Goal: Task Accomplishment & Management: Complete application form

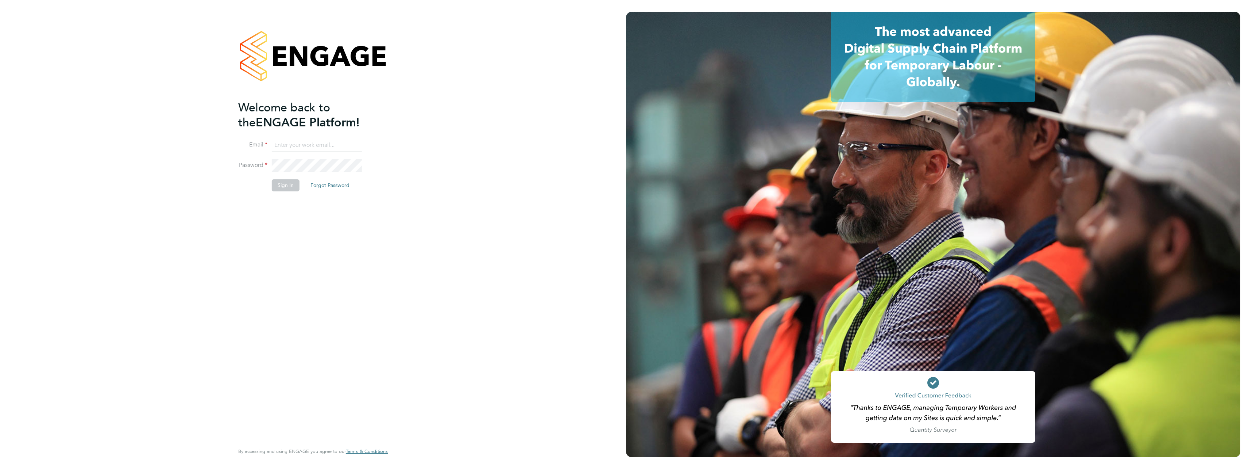
type input "[EMAIL_ADDRESS][DOMAIN_NAME]"
click at [276, 227] on div "Welcome back to the ENGAGE Platform! Email [EMAIL_ADDRESS][DOMAIN_NAME] Passwor…" at bounding box center [309, 271] width 142 height 342
click at [281, 185] on button "Sign In" at bounding box center [286, 185] width 28 height 12
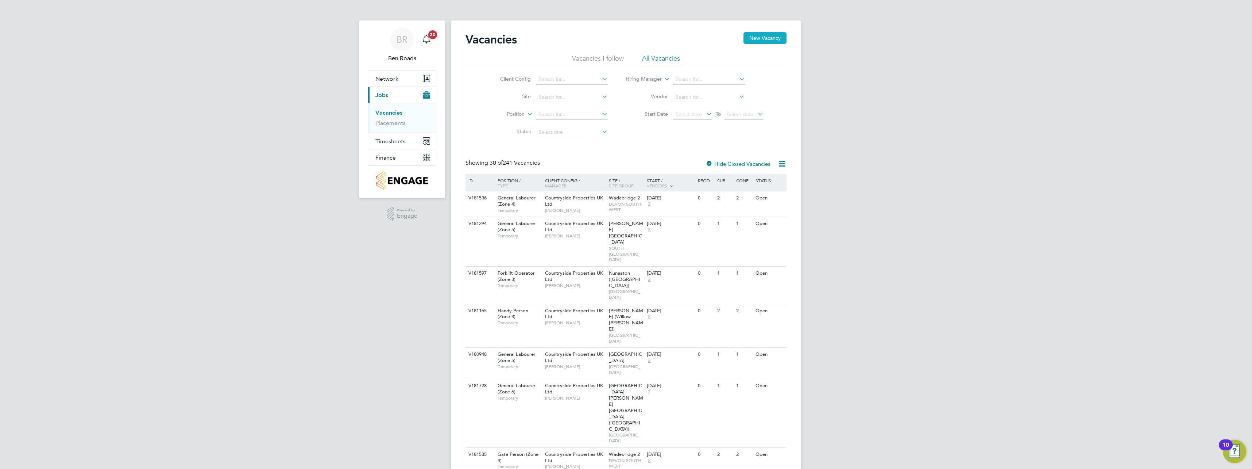
click at [751, 41] on button "New Vacancy" at bounding box center [765, 38] width 43 height 12
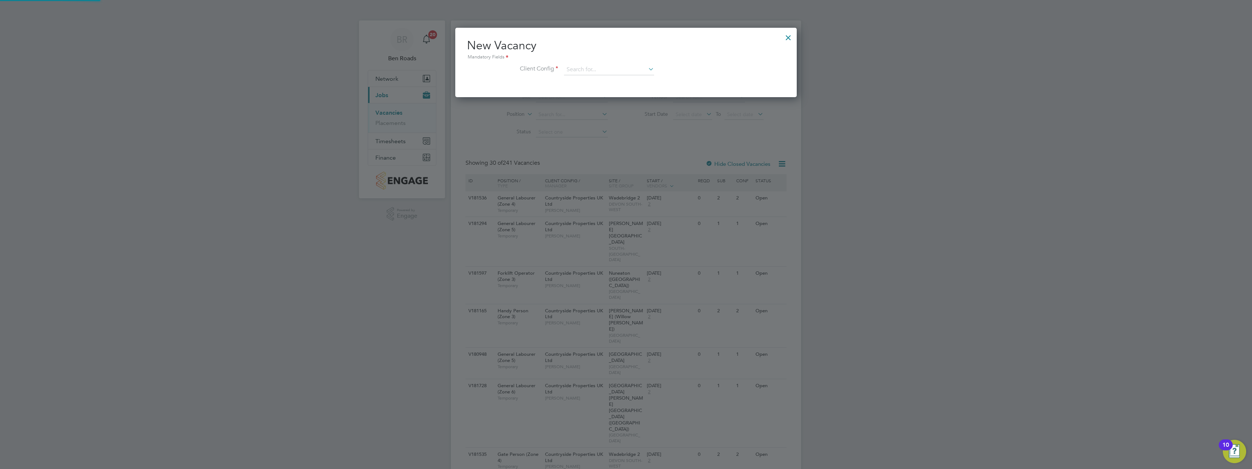
scroll to position [69, 342]
click at [589, 66] on input at bounding box center [609, 69] width 90 height 11
click at [601, 157] on li "Countryside Properties UK Ltd" at bounding box center [657, 159] width 187 height 10
type input "Countryside Properties UK Ltd"
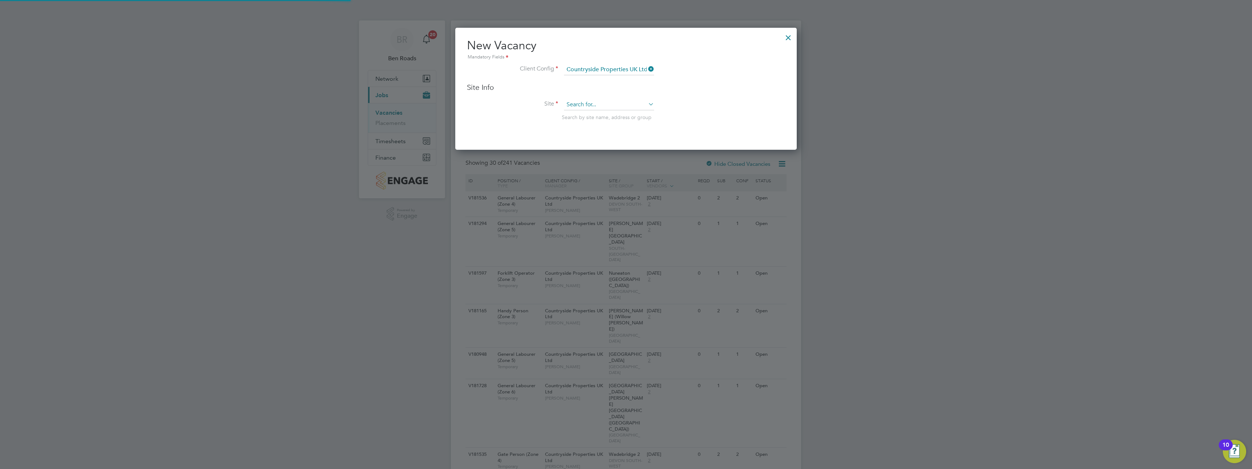
click at [594, 104] on input at bounding box center [609, 104] width 90 height 11
click at [590, 128] on li "Royston (Phase 3)" at bounding box center [609, 125] width 91 height 10
type input "Royston (Phase 3)"
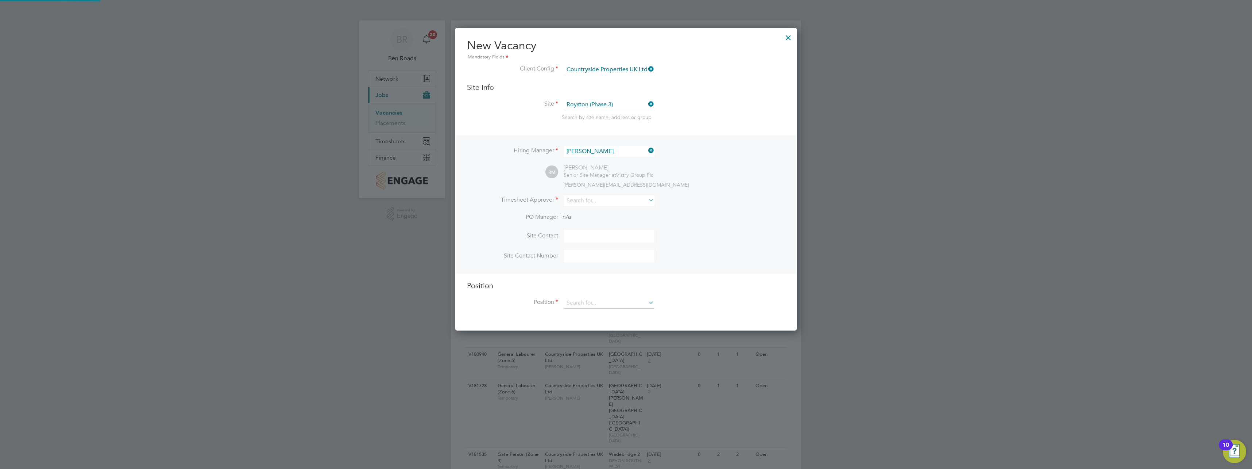
scroll to position [303, 342]
click at [603, 202] on input at bounding box center [609, 200] width 90 height 11
click at [596, 261] on li "Robert May" at bounding box center [610, 261] width 92 height 10
type input "Robert May"
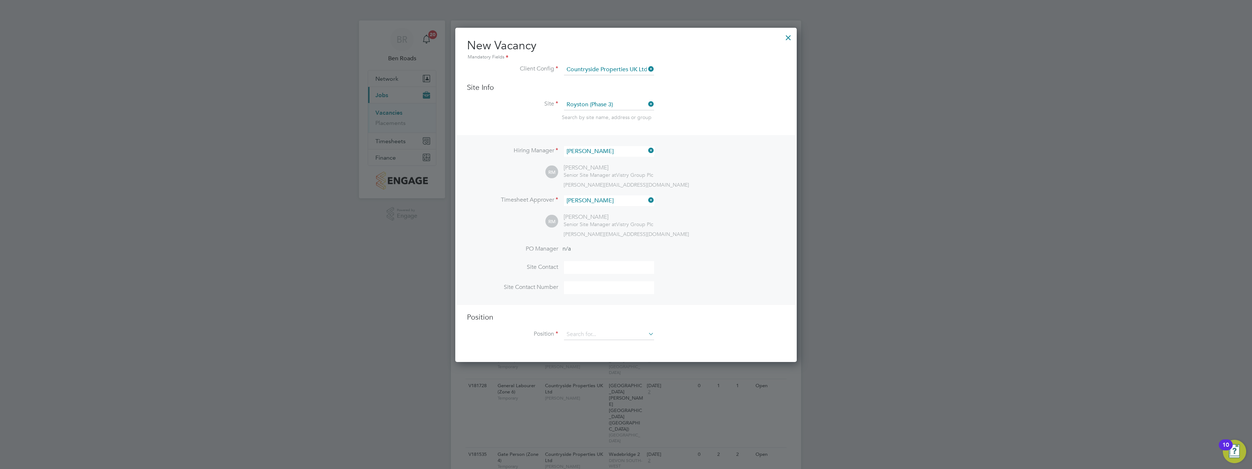
click at [582, 270] on input at bounding box center [609, 267] width 90 height 13
type input "Robert May"
click at [598, 325] on div "Position Position" at bounding box center [626, 329] width 318 height 35
click at [613, 336] on input at bounding box center [609, 334] width 90 height 11
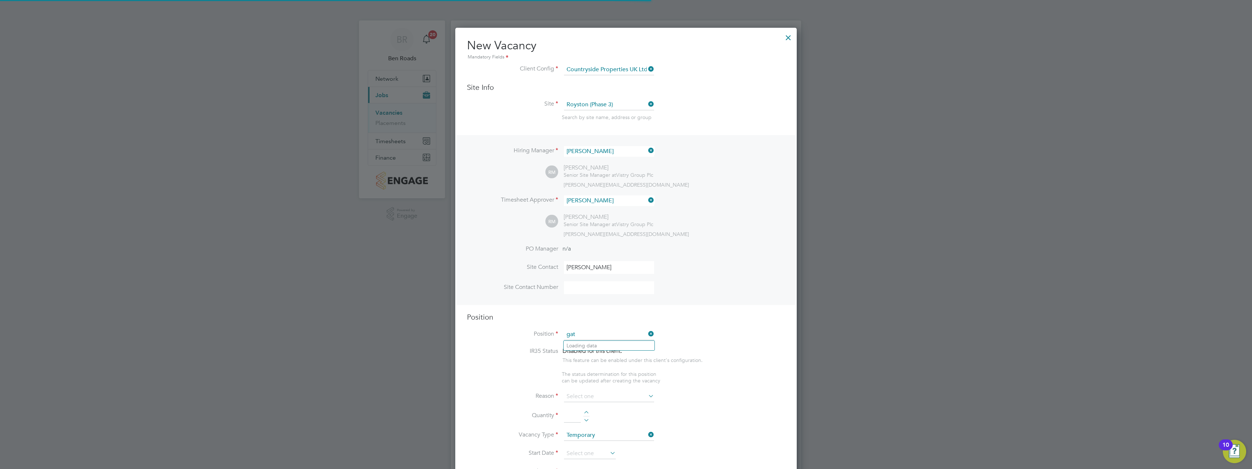
scroll to position [1049, 342]
type input "g"
click at [586, 353] on li "Gate Person (Zone 2)" at bounding box center [609, 355] width 91 height 10
type input "Gate Person (Zone 2)"
type textarea "- Welcoming visitors and signing visitors in and out of site - Checking CSCS ca…"
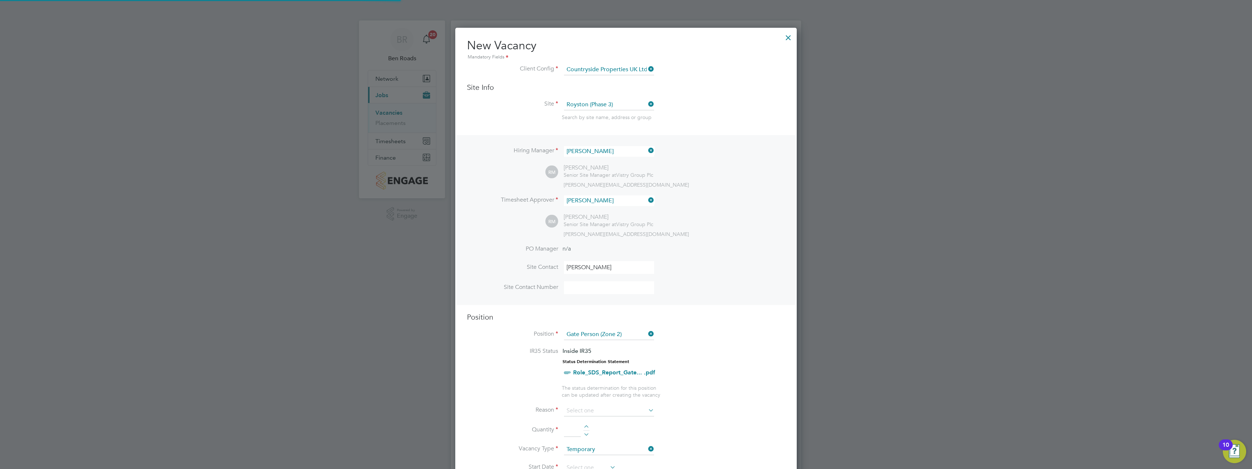
scroll to position [1050, 342]
click at [605, 411] on input at bounding box center [609, 410] width 90 height 11
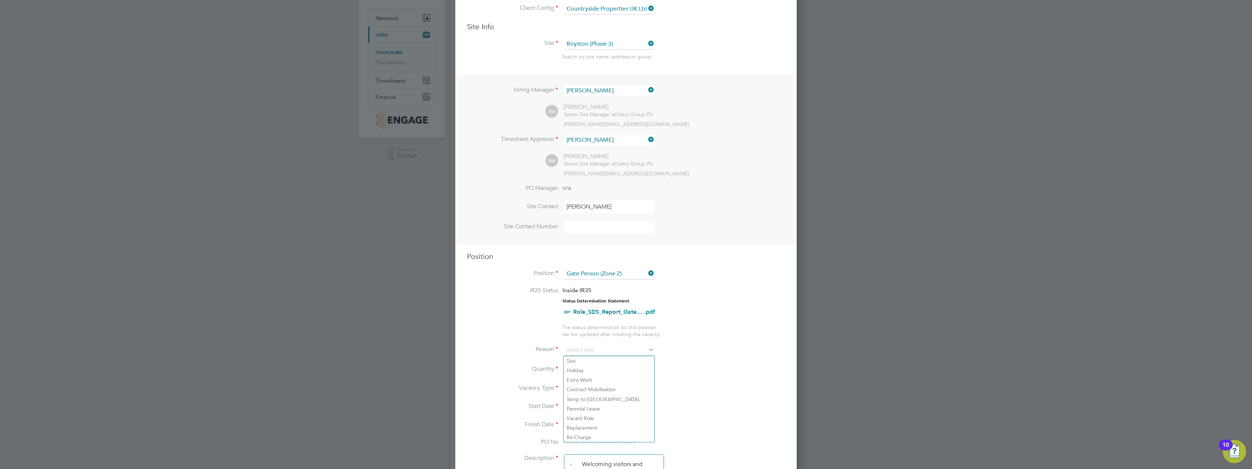
scroll to position [61, 0]
click at [575, 362] on li "Sick" at bounding box center [609, 359] width 91 height 9
type input "Sick"
drag, startPoint x: 578, startPoint y: 367, endPoint x: 583, endPoint y: 374, distance: 8.6
click at [578, 367] on input at bounding box center [572, 368] width 17 height 13
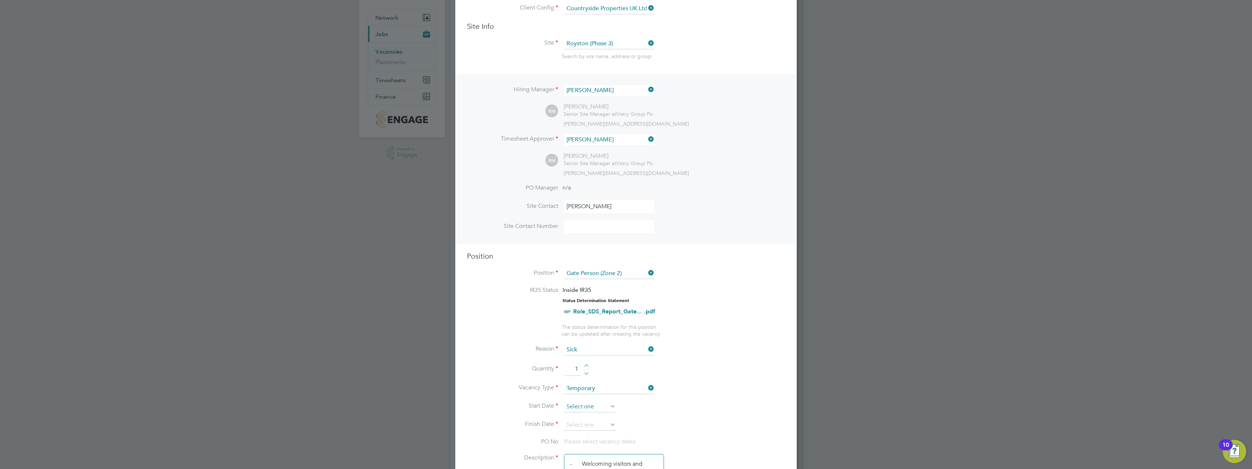
type input "1"
click at [576, 406] on input at bounding box center [590, 406] width 52 height 11
click at [618, 337] on span "2" at bounding box center [618, 330] width 14 height 14
type input "02 Oct 2025"
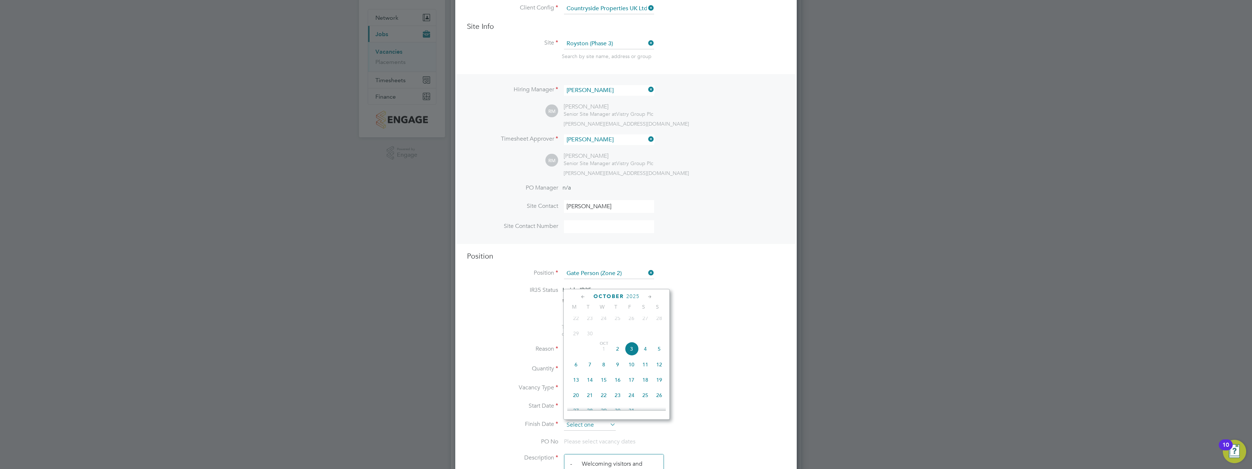
click at [590, 427] on input at bounding box center [590, 424] width 52 height 11
click at [634, 354] on span "3" at bounding box center [632, 349] width 14 height 14
type input "03 Oct 2025"
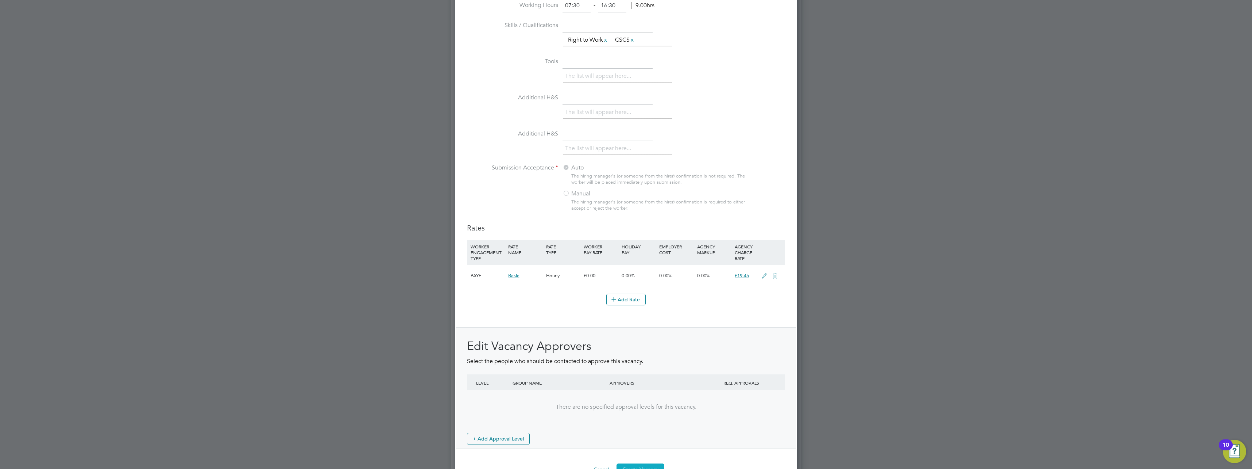
scroll to position [661, 0]
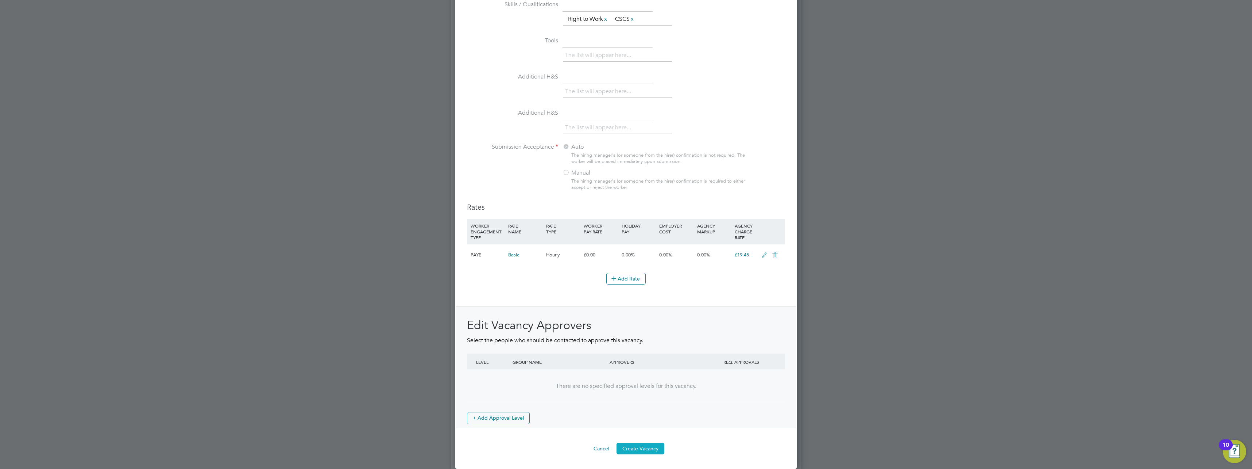
click at [639, 446] on button "Create Vacancy" at bounding box center [641, 448] width 48 height 12
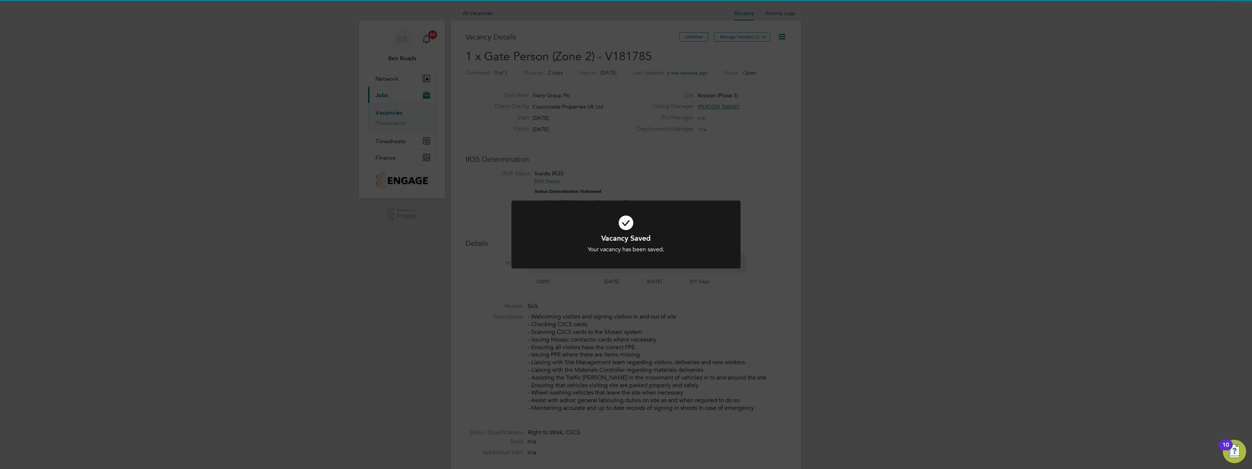
click at [749, 133] on div "Vacancy Saved Your vacancy has been saved. Cancel Okay" at bounding box center [626, 234] width 1252 height 469
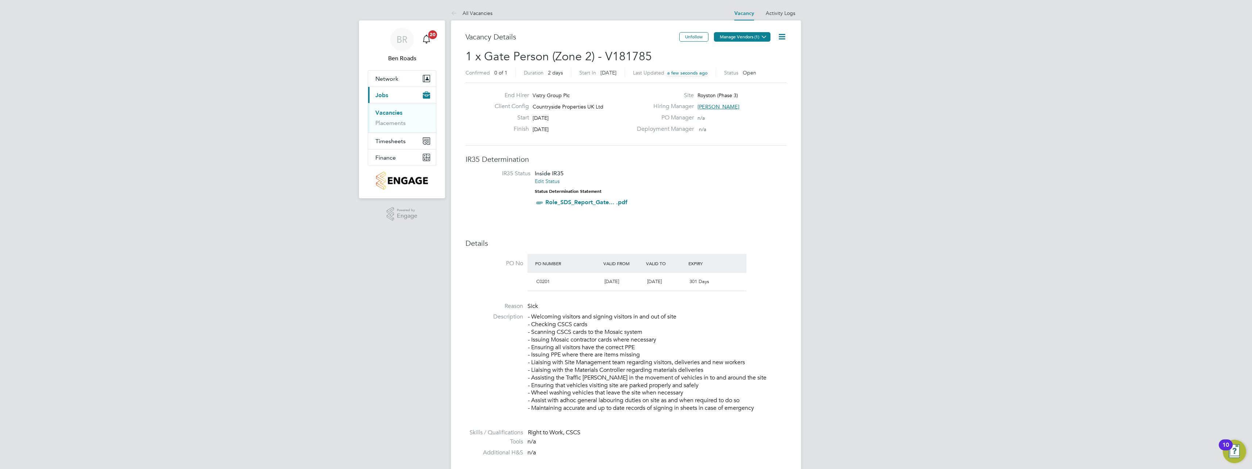
click at [755, 39] on button "Manage Vendors (1)" at bounding box center [742, 36] width 57 height 9
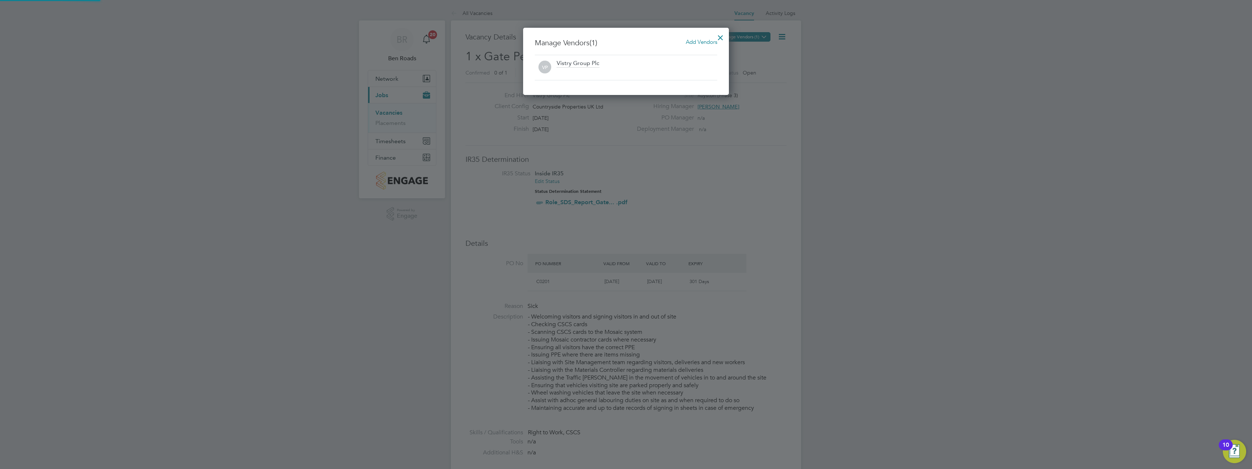
scroll to position [68, 206]
click at [692, 43] on span "Add Vendors" at bounding box center [701, 41] width 31 height 7
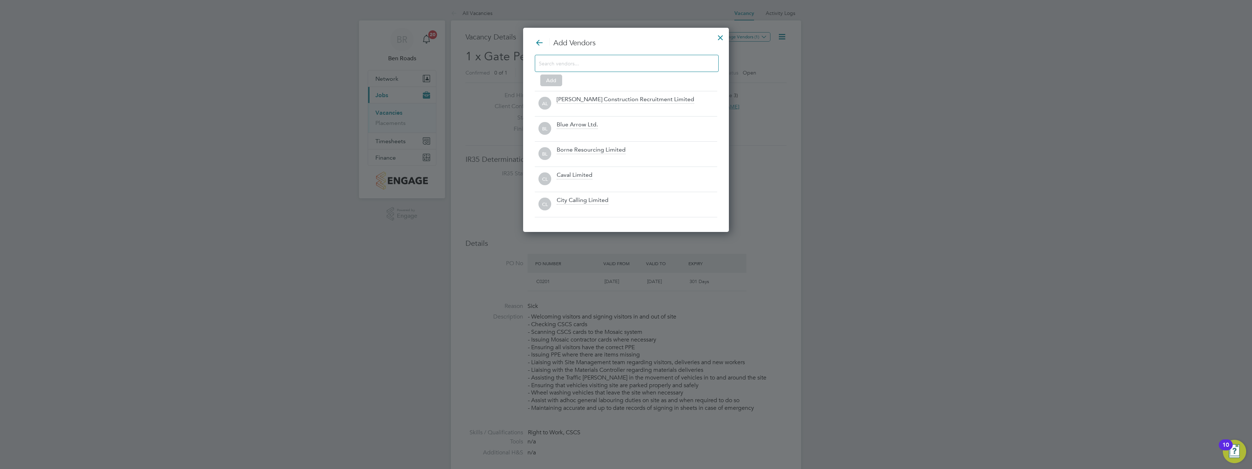
click at [582, 62] on input at bounding box center [621, 62] width 164 height 9
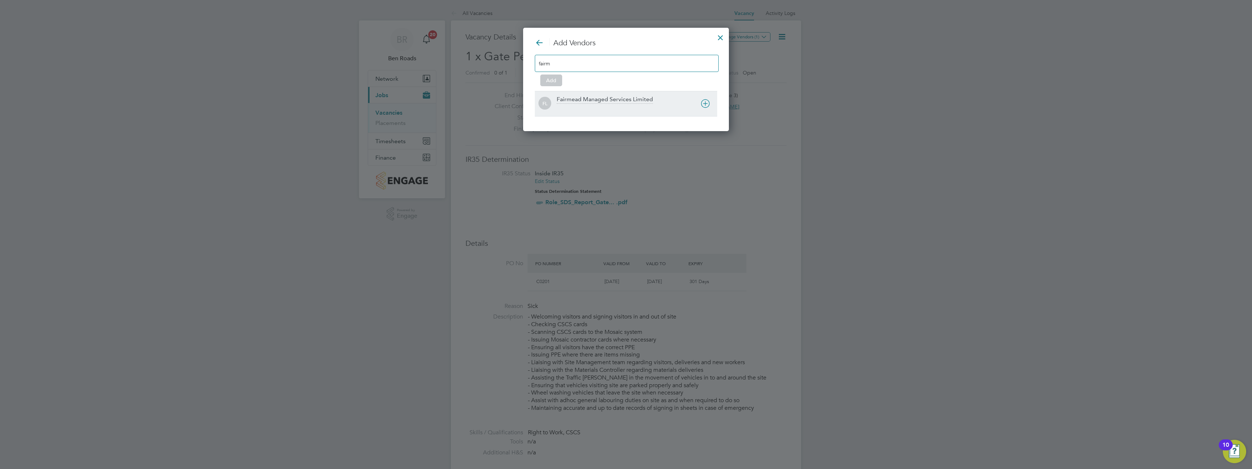
type input "fairm"
click at [592, 98] on div "Fairmead Managed Services Limited" at bounding box center [605, 100] width 96 height 8
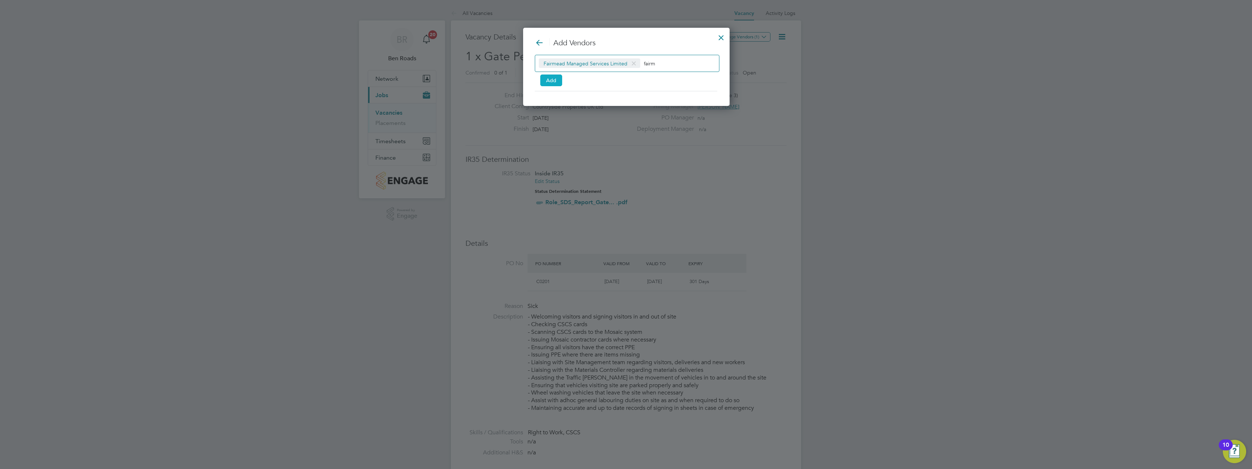
click at [557, 80] on button "Add" at bounding box center [551, 80] width 22 height 12
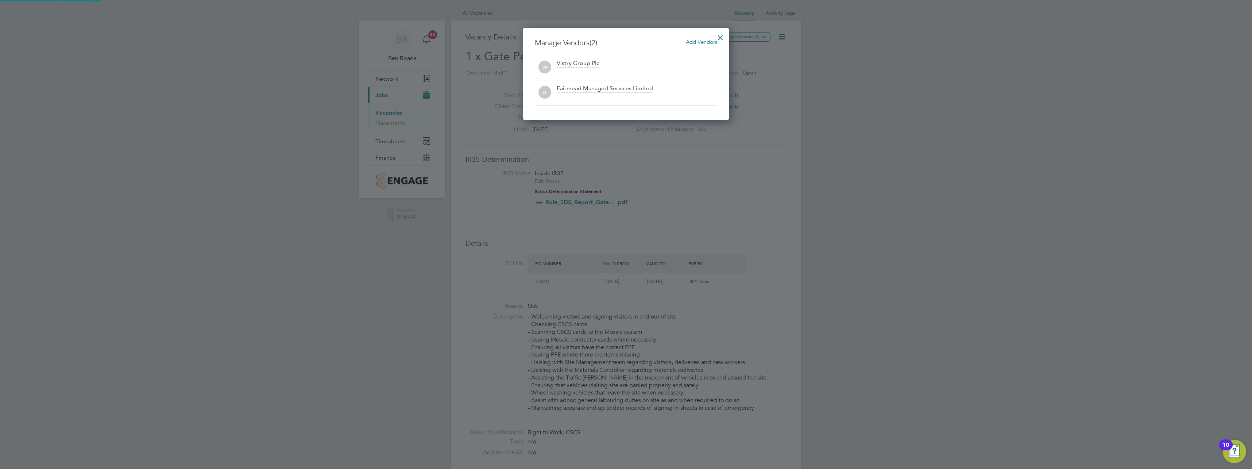
scroll to position [93, 206]
click at [721, 34] on div at bounding box center [720, 35] width 13 height 13
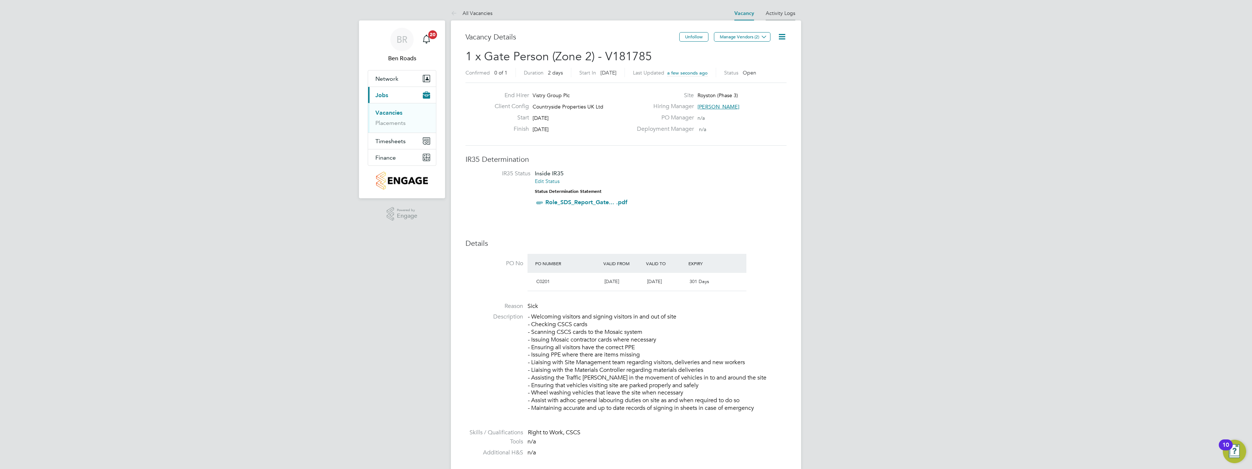
click at [785, 17] on li "Activity Logs" at bounding box center [781, 13] width 30 height 15
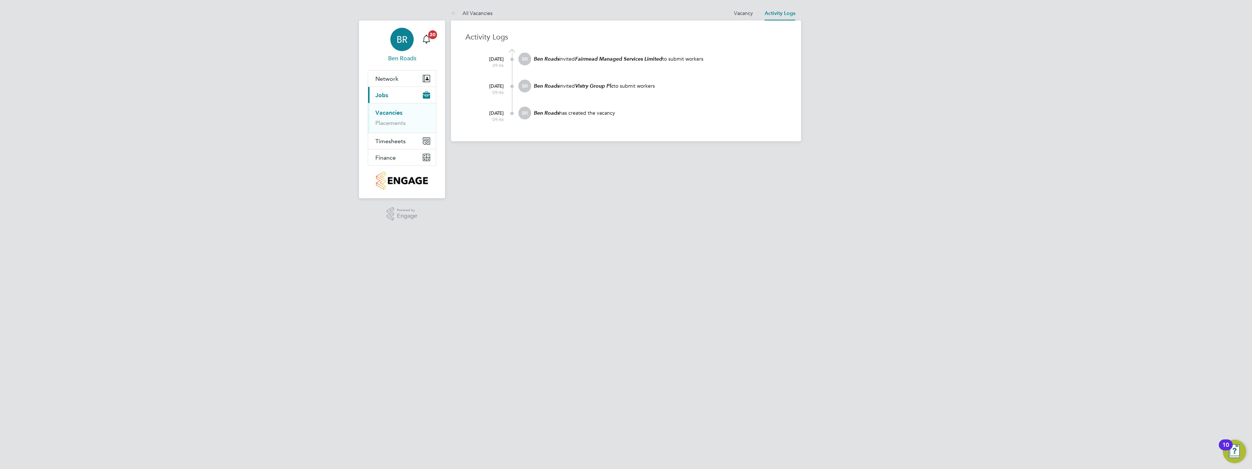
click at [414, 33] on link "BR Ben Roads" at bounding box center [402, 45] width 69 height 35
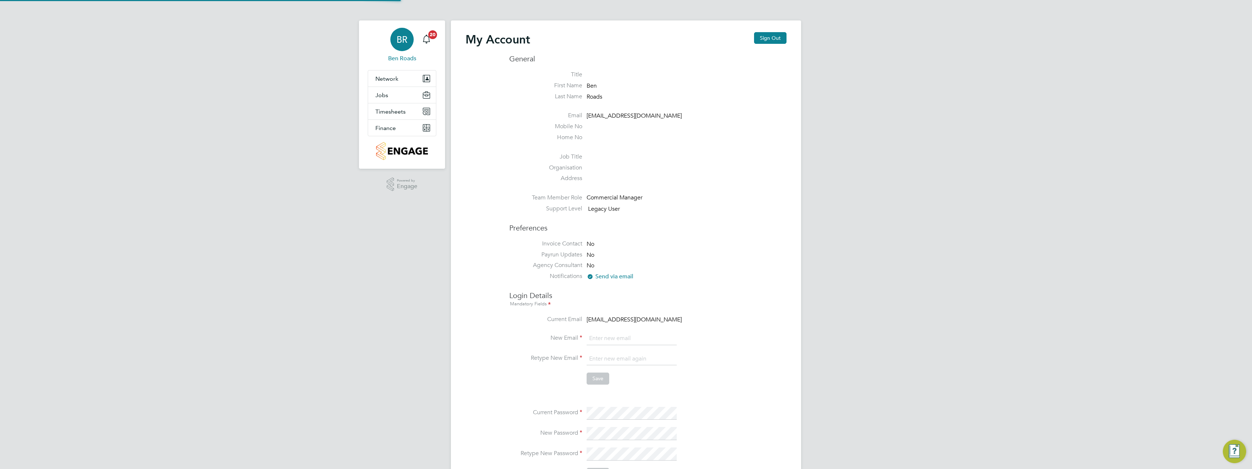
type input "[EMAIL_ADDRESS][DOMAIN_NAME]"
click at [767, 36] on button "Sign Out" at bounding box center [770, 38] width 32 height 12
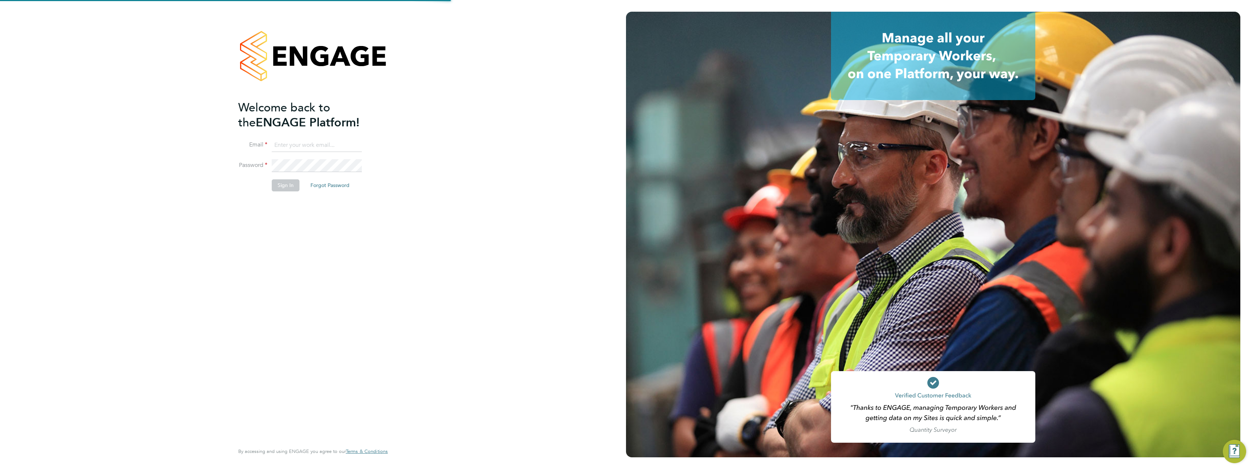
type input "[EMAIL_ADDRESS][DOMAIN_NAME]"
